Goal: Task Accomplishment & Management: Manage account settings

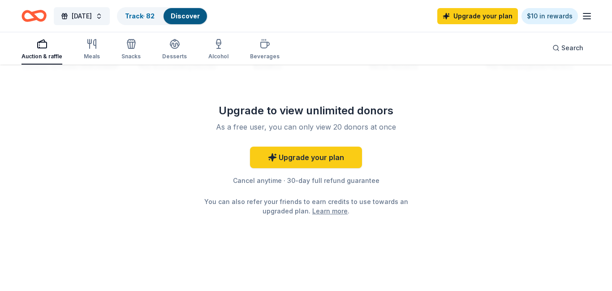
scroll to position [925, 0]
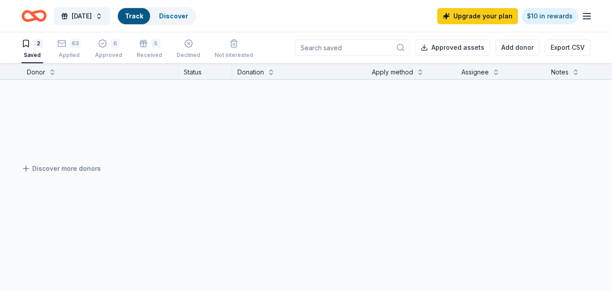
scroll to position [0, 0]
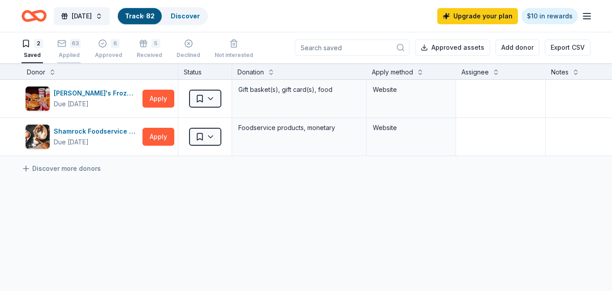
click at [73, 47] on div "63" at bounding box center [75, 43] width 11 height 9
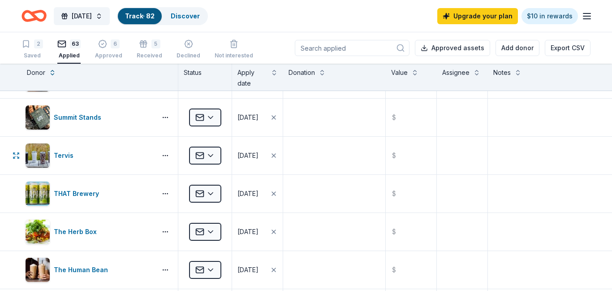
scroll to position [2089, 0]
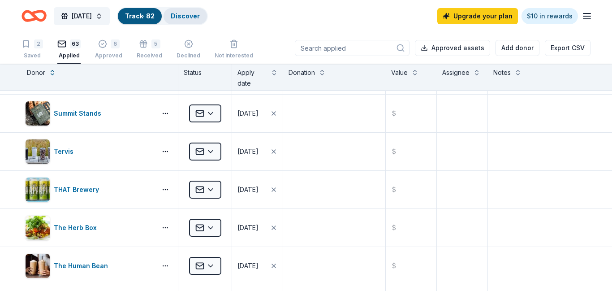
click at [200, 17] on link "Discover" at bounding box center [185, 16] width 29 height 8
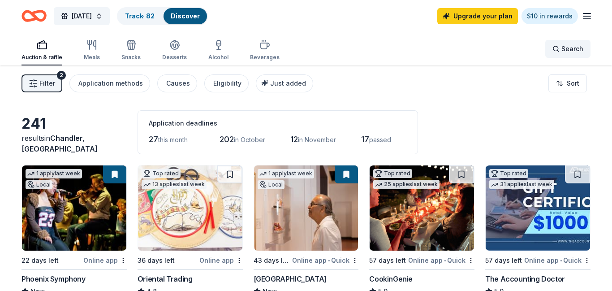
click at [562, 47] on span "Search" at bounding box center [572, 48] width 22 height 11
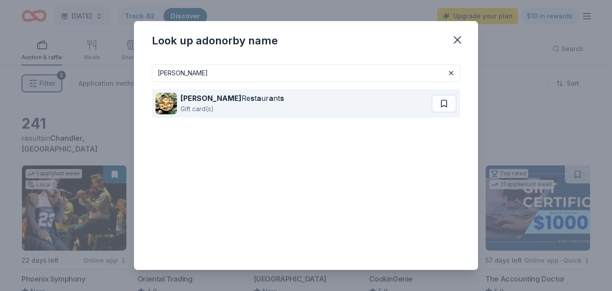
type input "[PERSON_NAME]"
click at [228, 98] on div "[PERSON_NAME] Re s t a ur a nt s" at bounding box center [231, 98] width 103 height 11
click at [446, 104] on button at bounding box center [443, 103] width 25 height 18
click at [446, 104] on button at bounding box center [444, 103] width 23 height 18
click at [269, 98] on div "[PERSON_NAME] Re s t a ur a nt s Gift card(s)" at bounding box center [294, 103] width 278 height 29
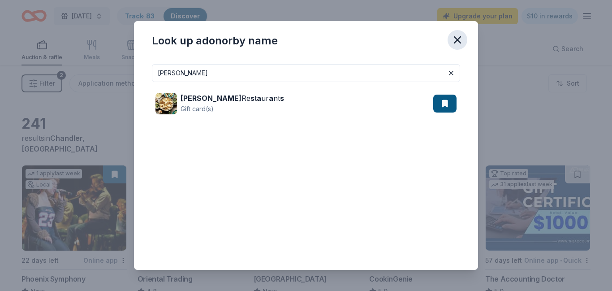
click at [456, 42] on icon "button" at bounding box center [457, 40] width 13 height 13
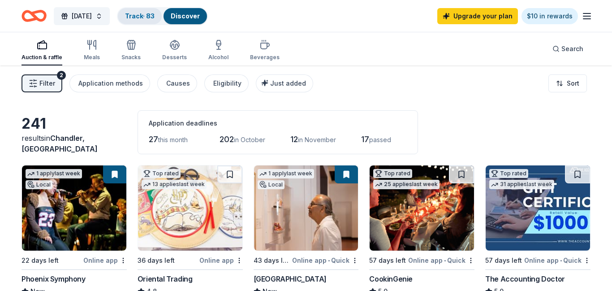
click at [154, 17] on link "Track · 83" at bounding box center [140, 16] width 30 height 8
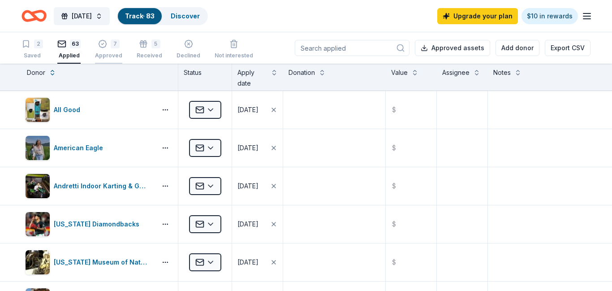
click at [104, 50] on div "7 Approved" at bounding box center [108, 49] width 27 height 20
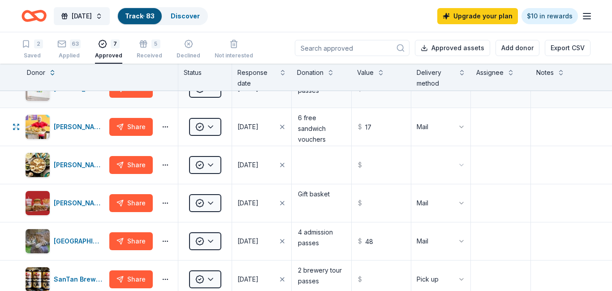
scroll to position [61, 0]
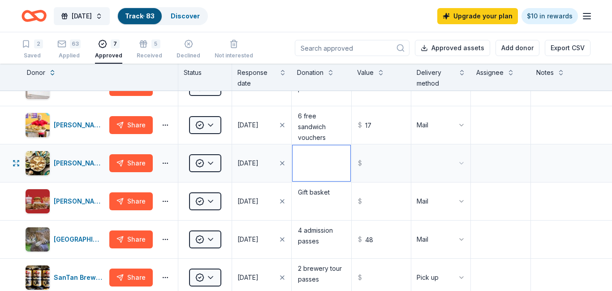
click at [327, 163] on textarea at bounding box center [320, 163] width 57 height 36
type textarea "Gift cards"
type input "50"
type input "50.00"
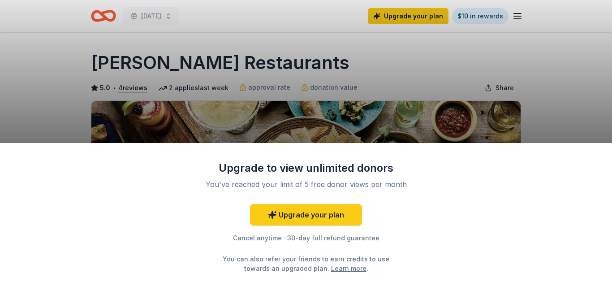
scroll to position [304, 0]
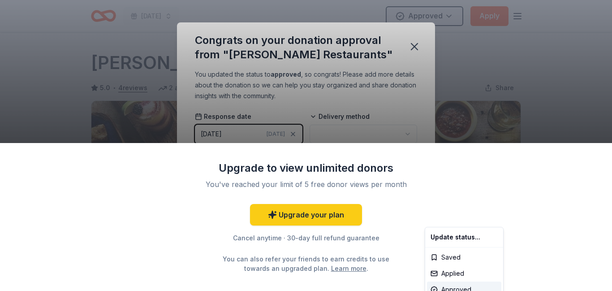
click at [409, 46] on html "Harvest Festival Approved Apply Due in 4 days Share Pappas Restaurants 5.0 • 4 …" at bounding box center [306, 145] width 612 height 291
